Goal: Task Accomplishment & Management: Use online tool/utility

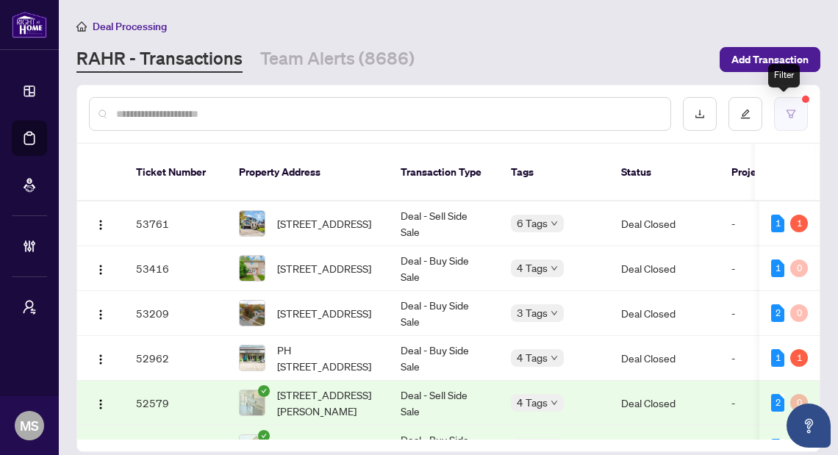
click at [785, 113] on icon "filter" at bounding box center [790, 114] width 10 height 10
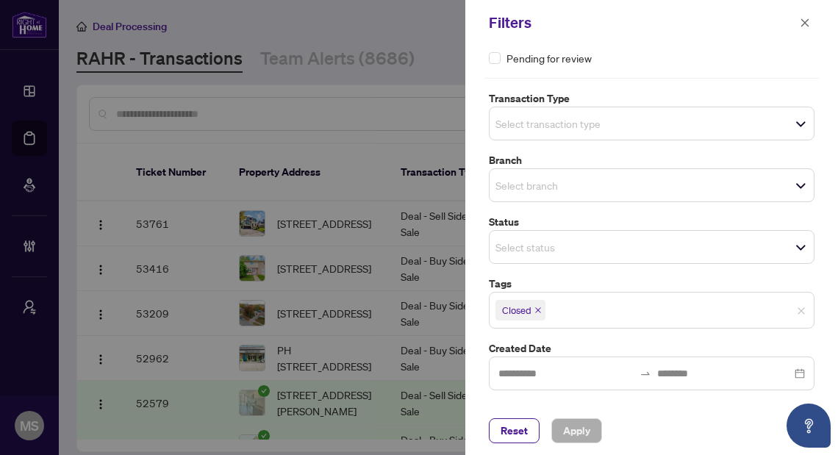
scroll to position [88, 0]
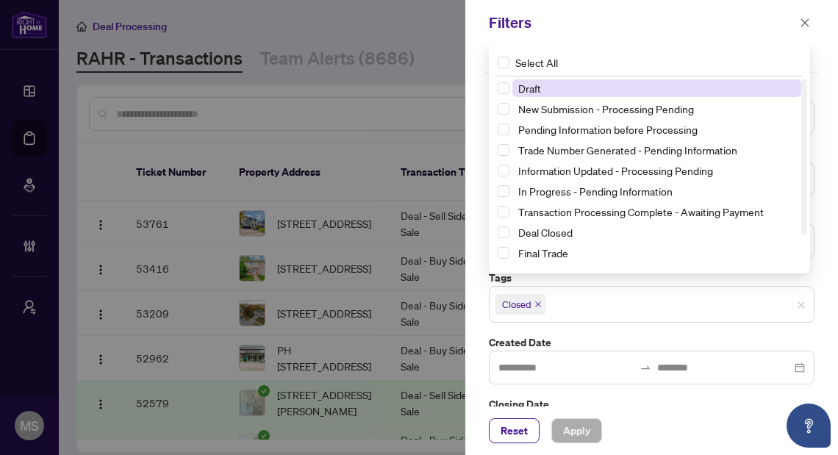
click at [691, 256] on div "Select status Select All 1 Draft New Submission - Processing Pending Pending In…" at bounding box center [652, 241] width 326 height 34
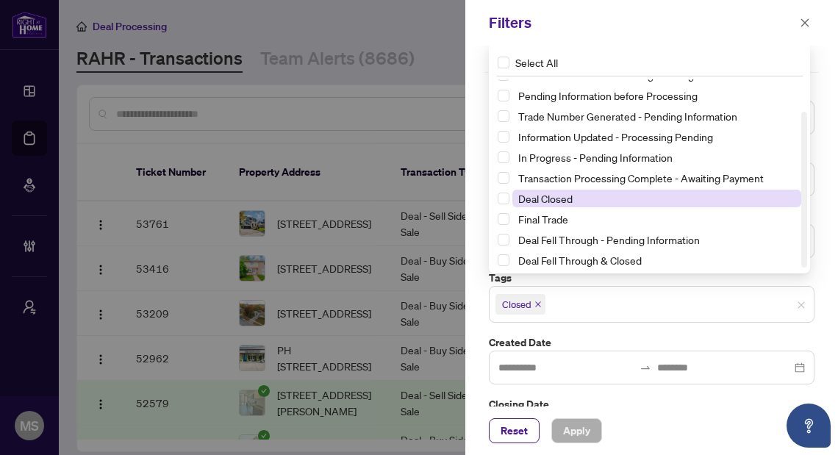
scroll to position [38, 0]
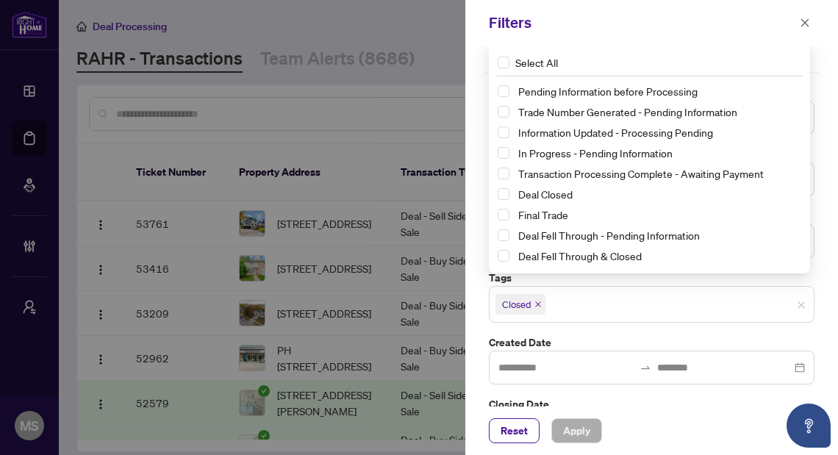
click at [619, 301] on input "search" at bounding box center [599, 304] width 103 height 18
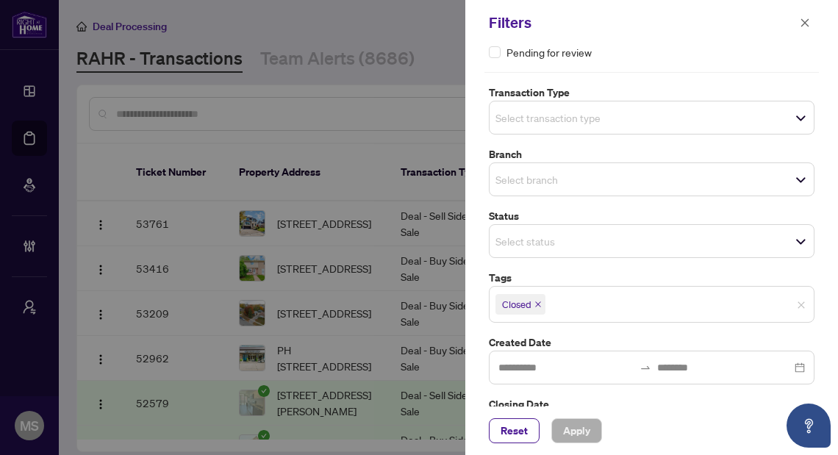
click at [822, 216] on div "**********" at bounding box center [651, 226] width 373 height 361
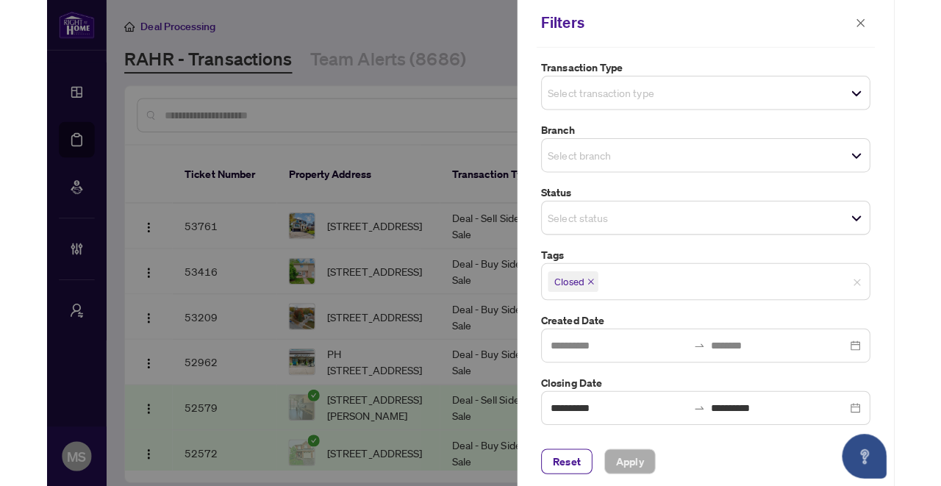
scroll to position [114, 0]
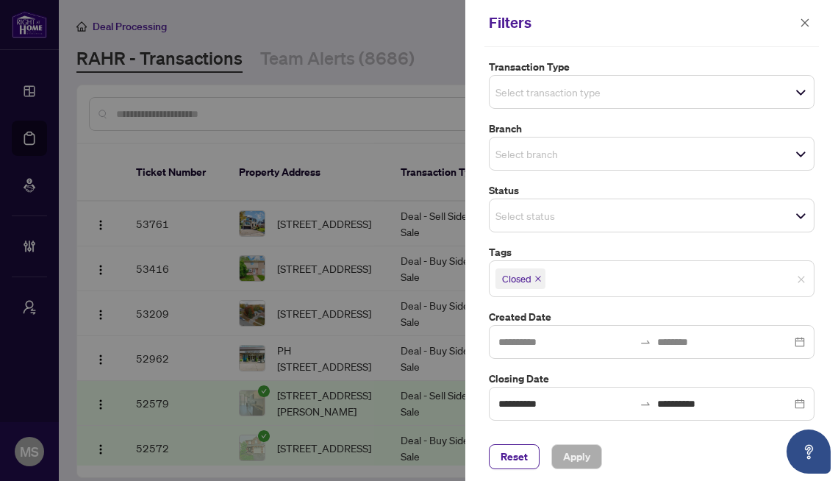
click at [228, 144] on div at bounding box center [419, 240] width 838 height 481
click at [519, 88] on input "search" at bounding box center [546, 92] width 103 height 18
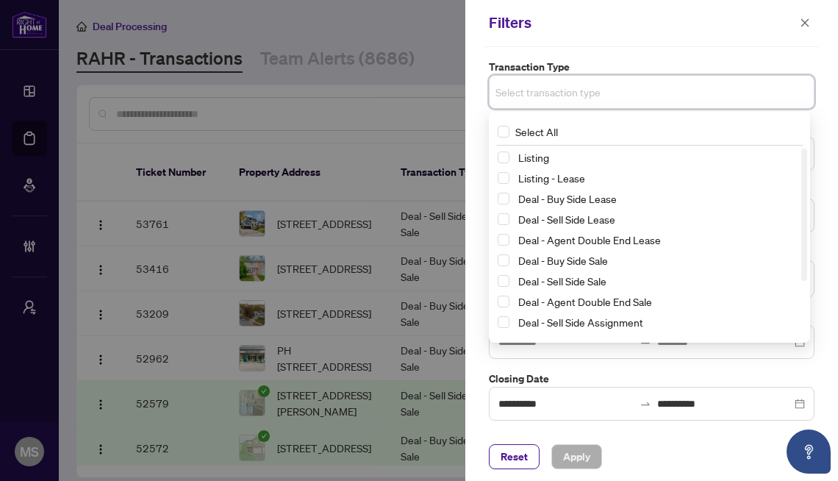
click at [518, 54] on div "Updates and Pending Documents to be validated Pending requirements Pending for …" at bounding box center [651, 181] width 334 height 477
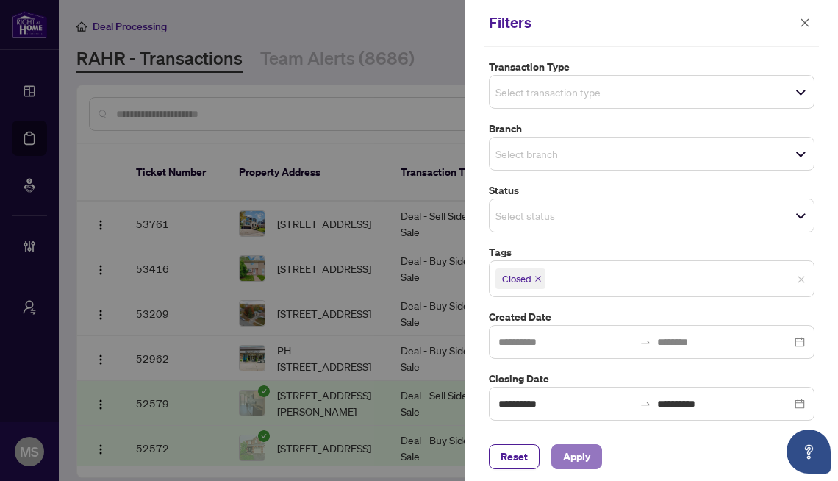
click at [568, 450] on span "Apply" at bounding box center [576, 457] width 27 height 24
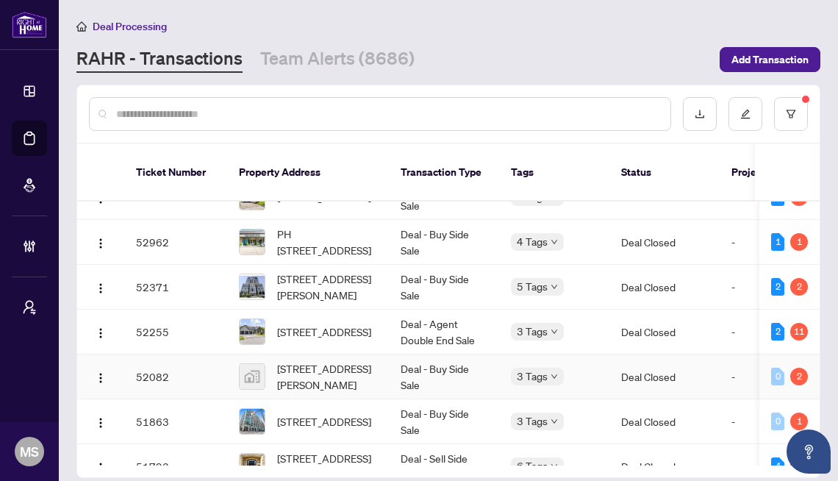
scroll to position [0, 0]
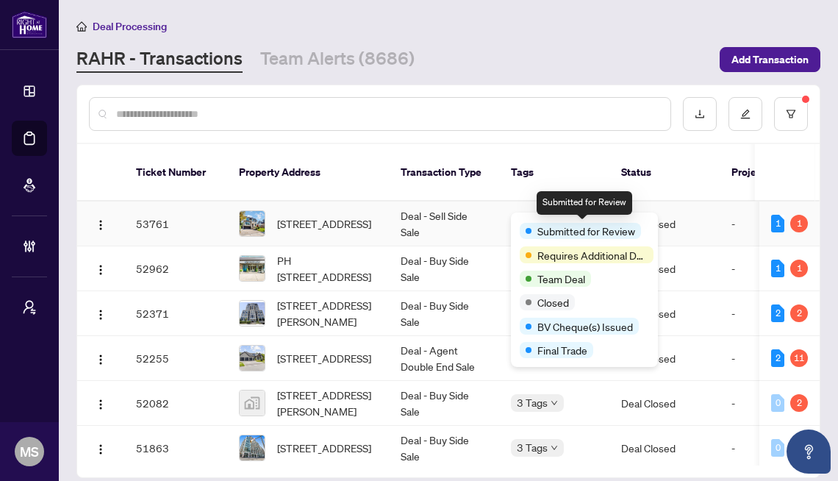
click at [555, 222] on div "Submitted for Review" at bounding box center [583, 230] width 129 height 18
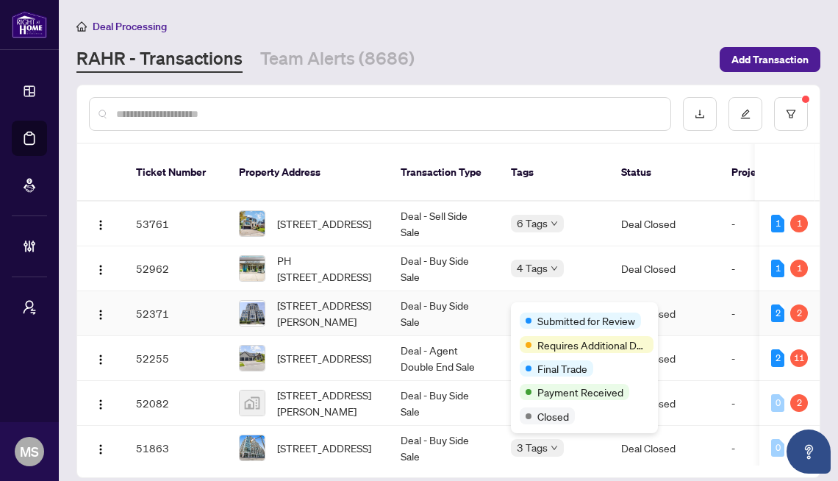
click at [559, 310] on div "Submitted for Review Requires Additional Docs Final Trade Payment Received Clos…" at bounding box center [584, 367] width 147 height 131
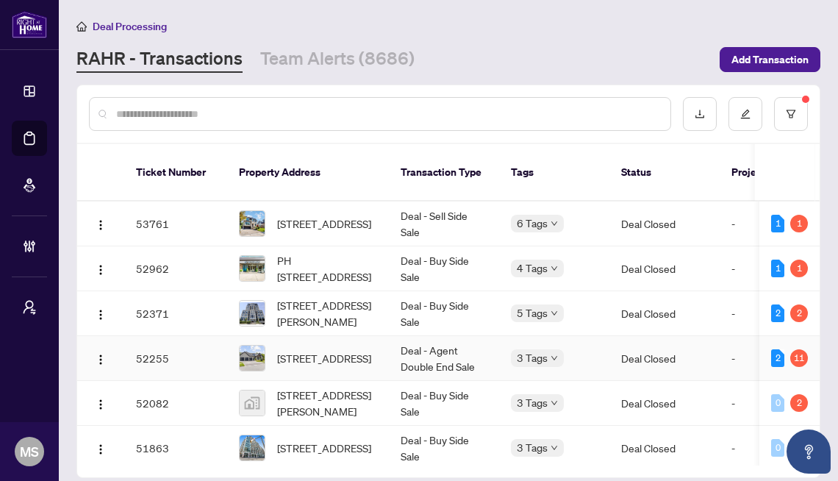
click at [555, 364] on body "Dashboard Deal Processing Mortgage Referrals Brokerage Management My Brokerages…" at bounding box center [419, 240] width 838 height 481
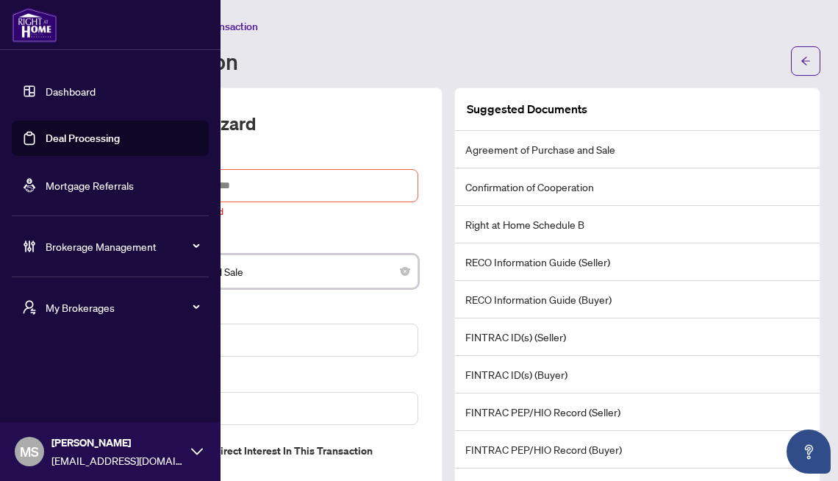
click at [66, 132] on link "Deal Processing" at bounding box center [83, 138] width 74 height 13
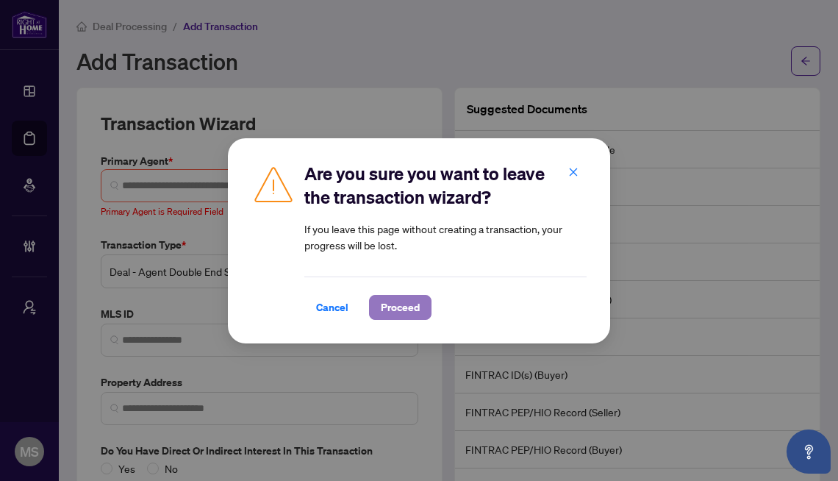
click at [396, 313] on span "Proceed" at bounding box center [400, 307] width 39 height 24
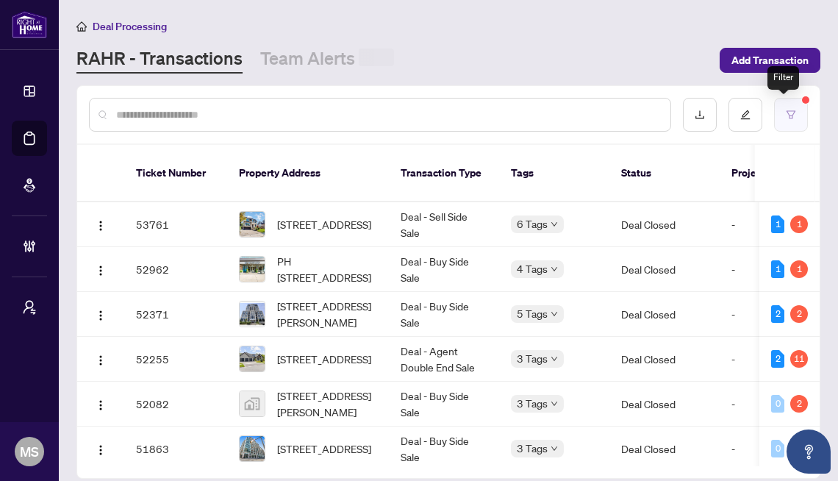
click at [791, 119] on button "button" at bounding box center [791, 115] width 34 height 34
